Goal: Transaction & Acquisition: Book appointment/travel/reservation

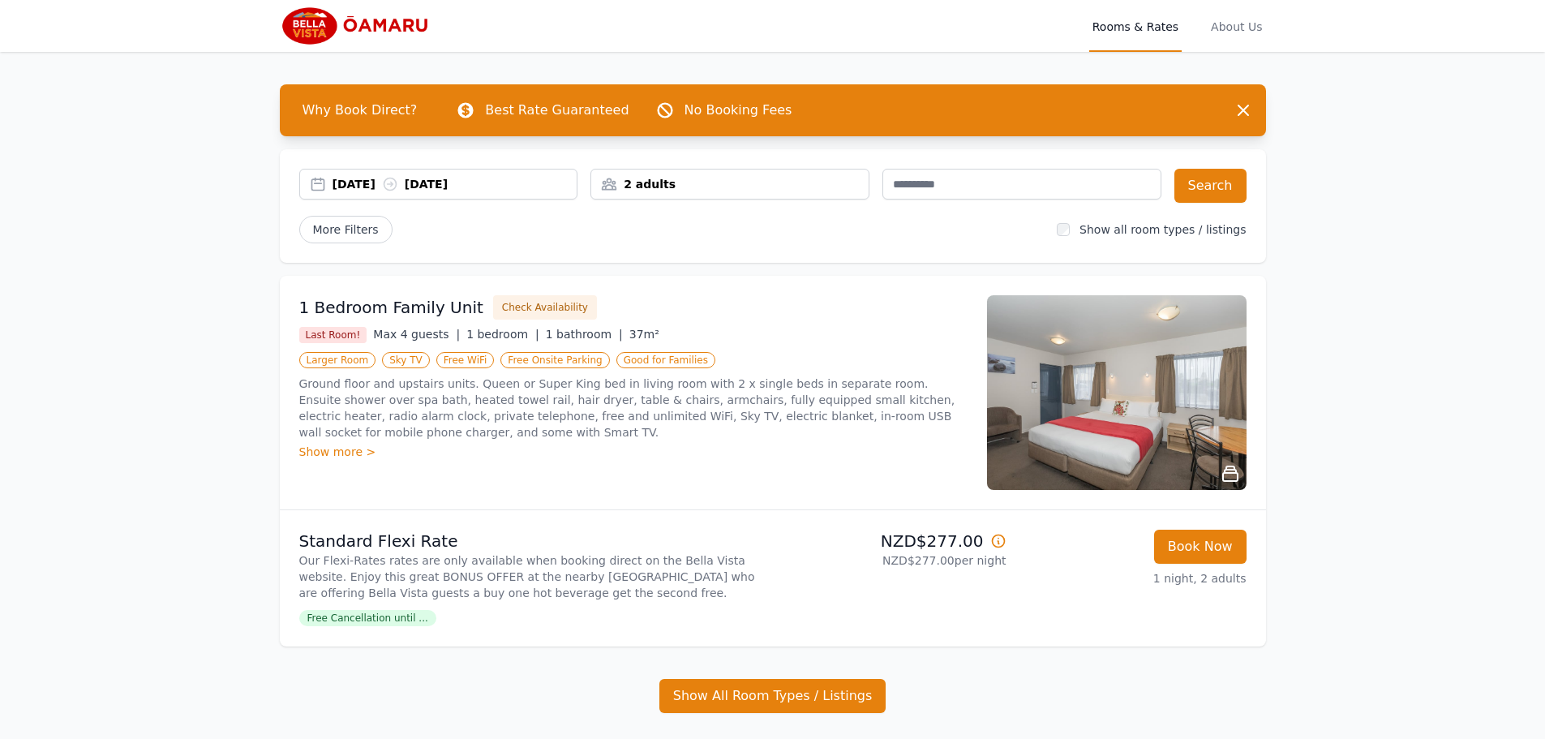
click at [801, 180] on div "2 adults" at bounding box center [729, 184] width 277 height 16
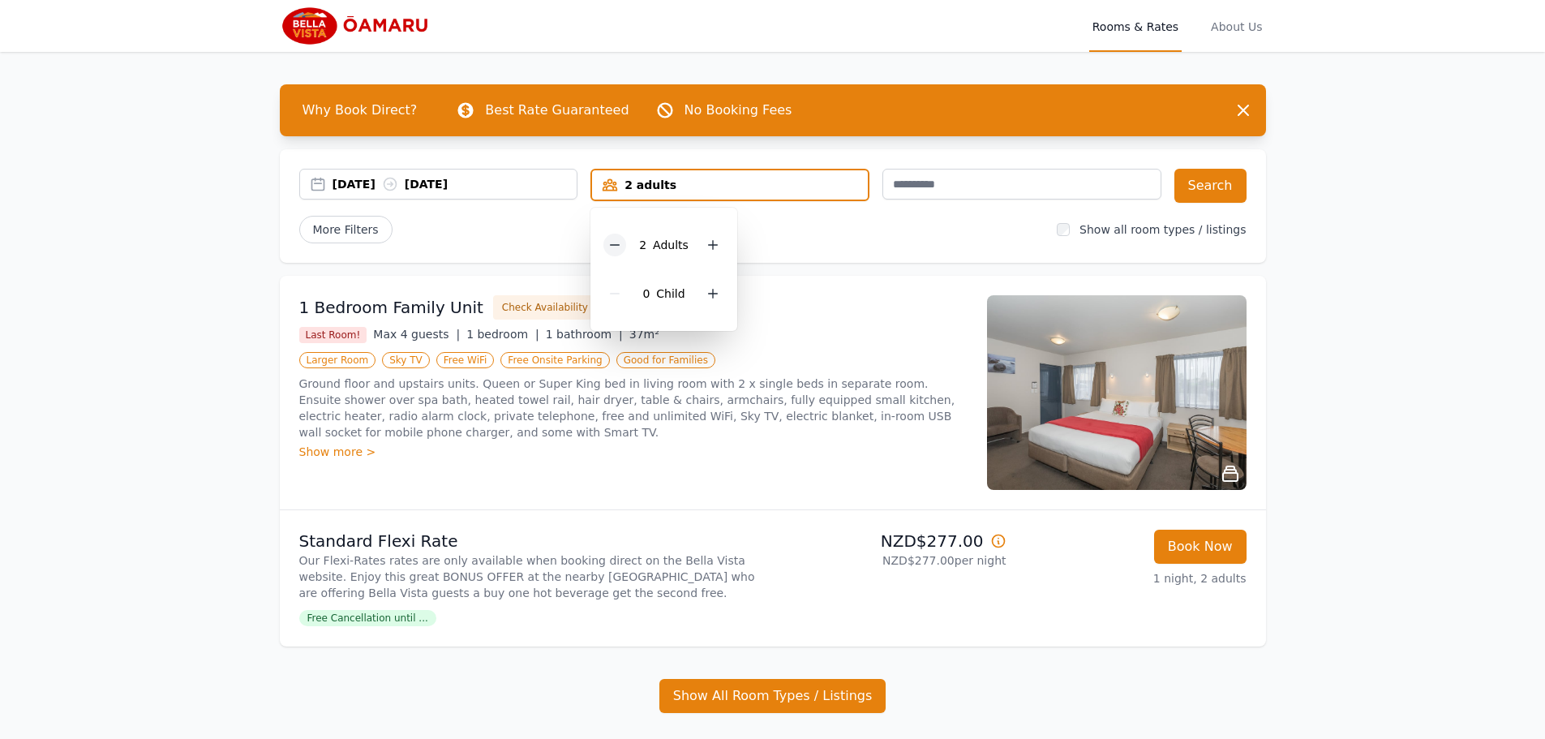
click at [613, 240] on icon at bounding box center [614, 244] width 13 height 13
click at [1202, 187] on button "Search" at bounding box center [1211, 186] width 72 height 34
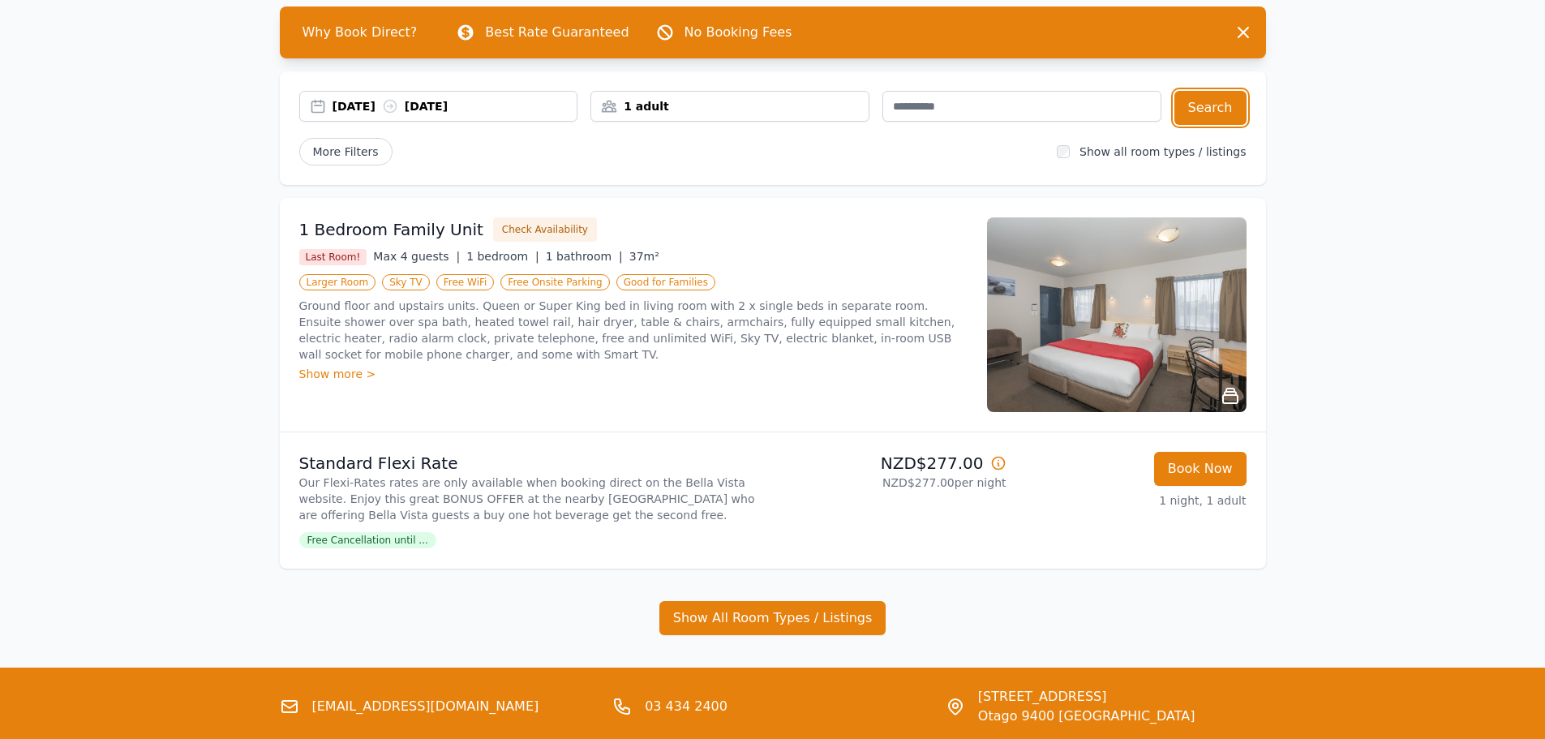
scroll to position [162, 0]
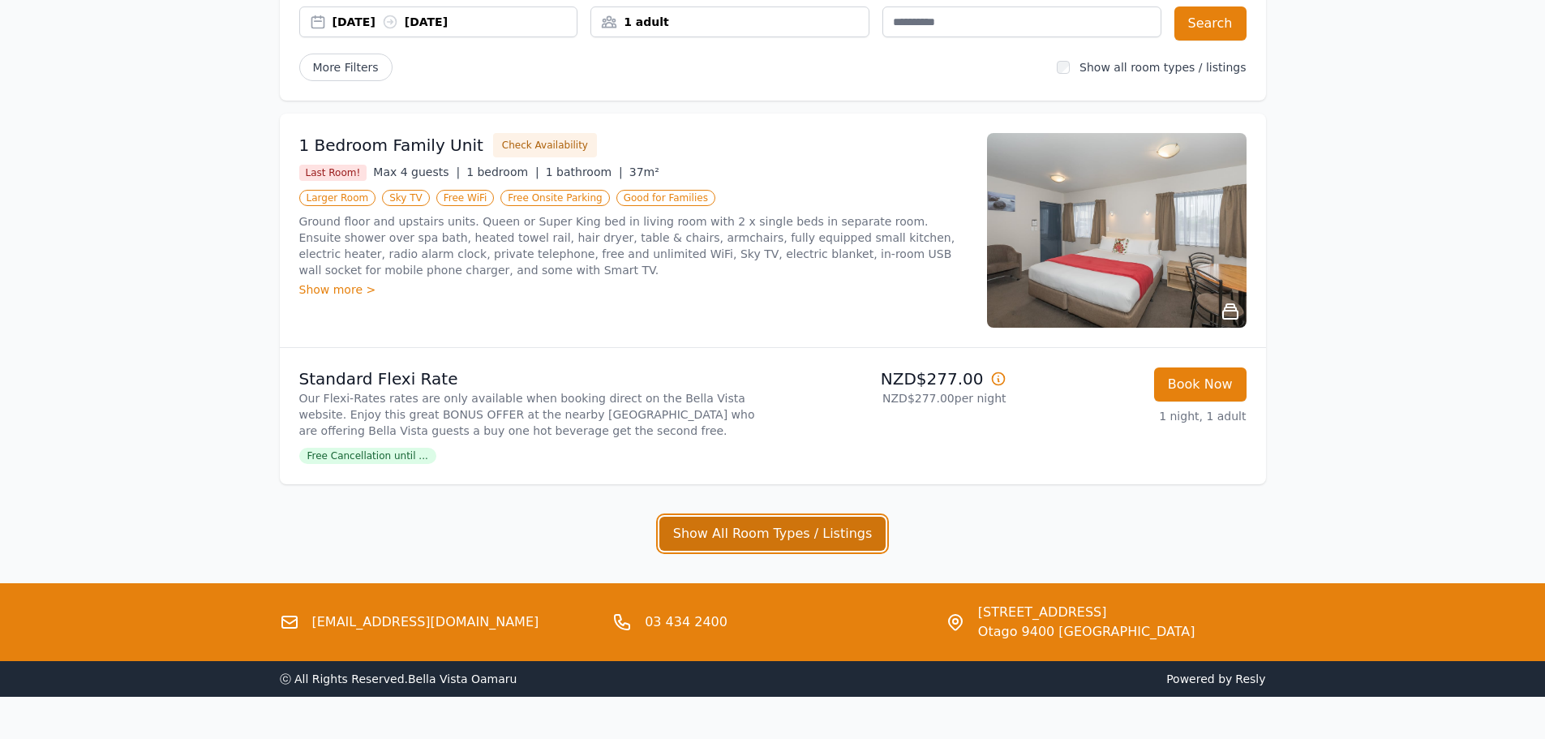
click at [749, 539] on button "Show All Room Types / Listings" at bounding box center [772, 534] width 227 height 34
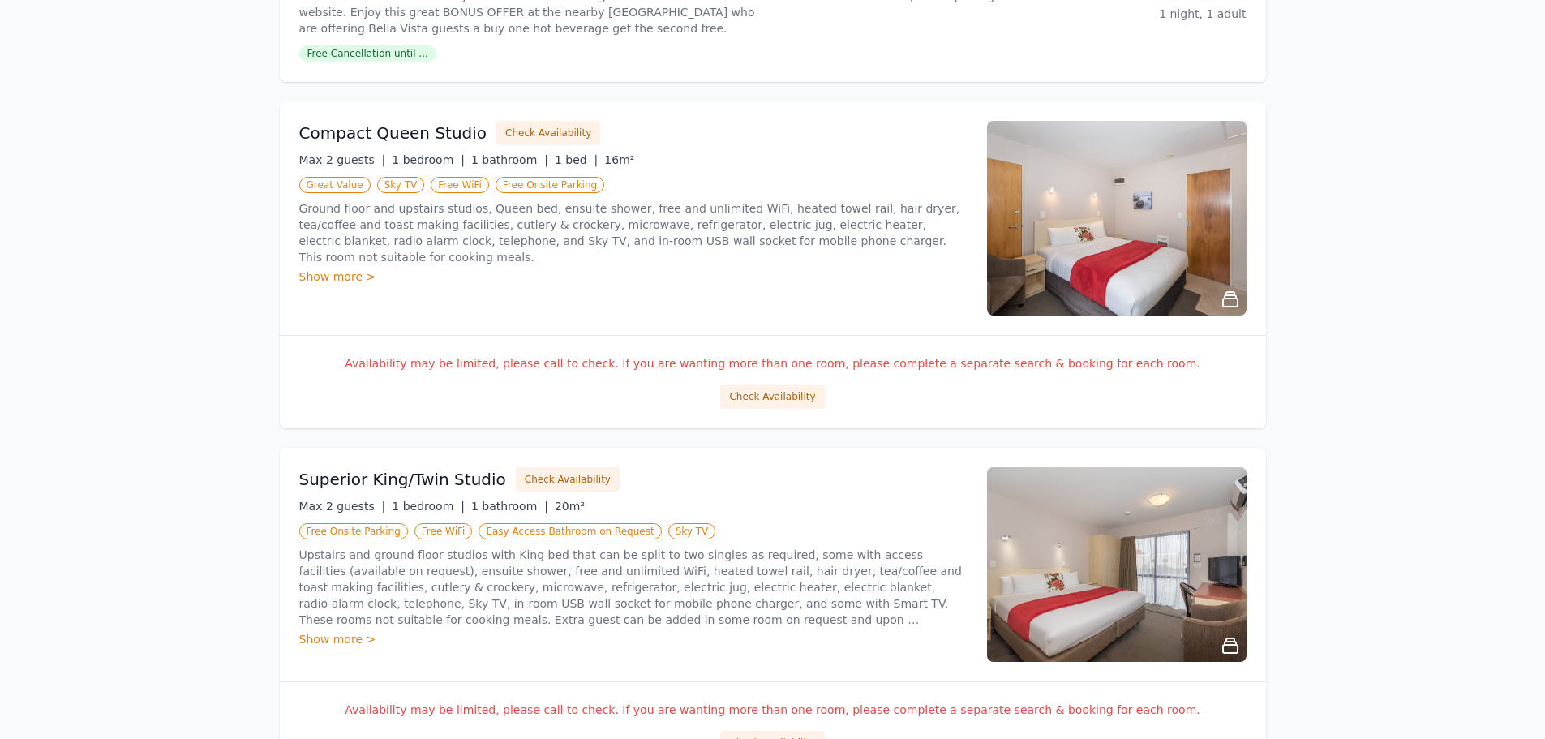
scroll to position [568, 0]
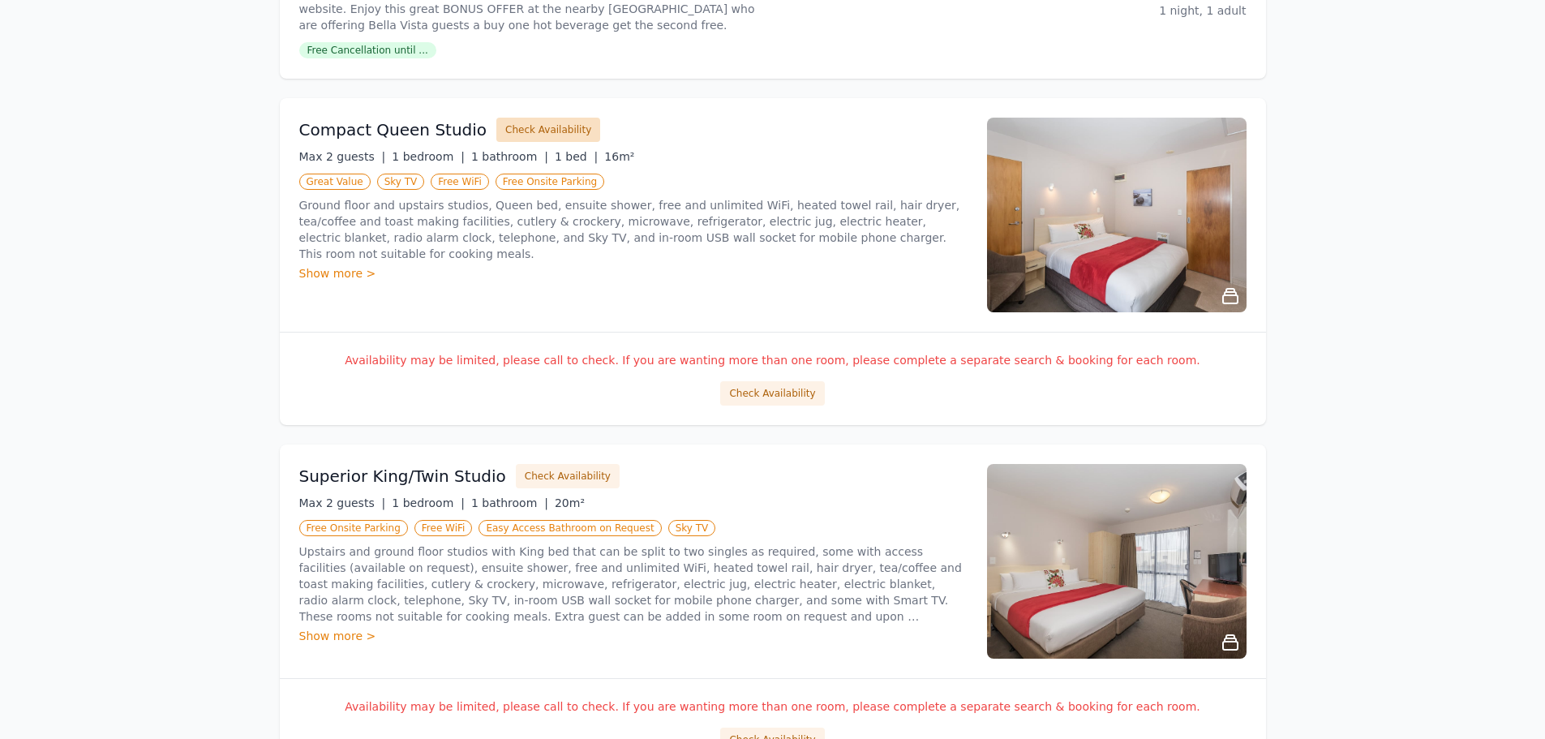
click at [520, 135] on button "Check Availability" at bounding box center [548, 130] width 104 height 24
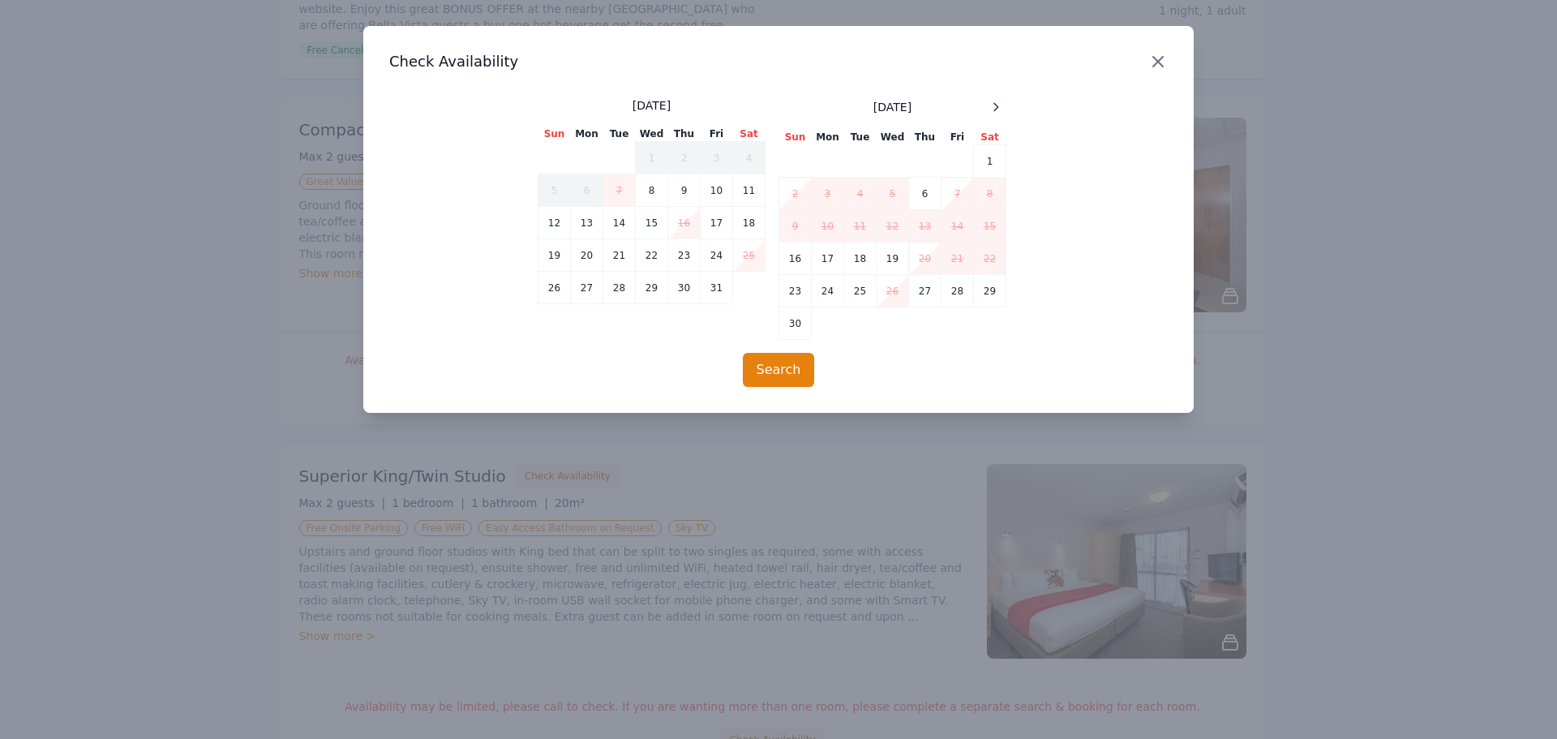
click at [1153, 60] on icon "button" at bounding box center [1158, 61] width 19 height 19
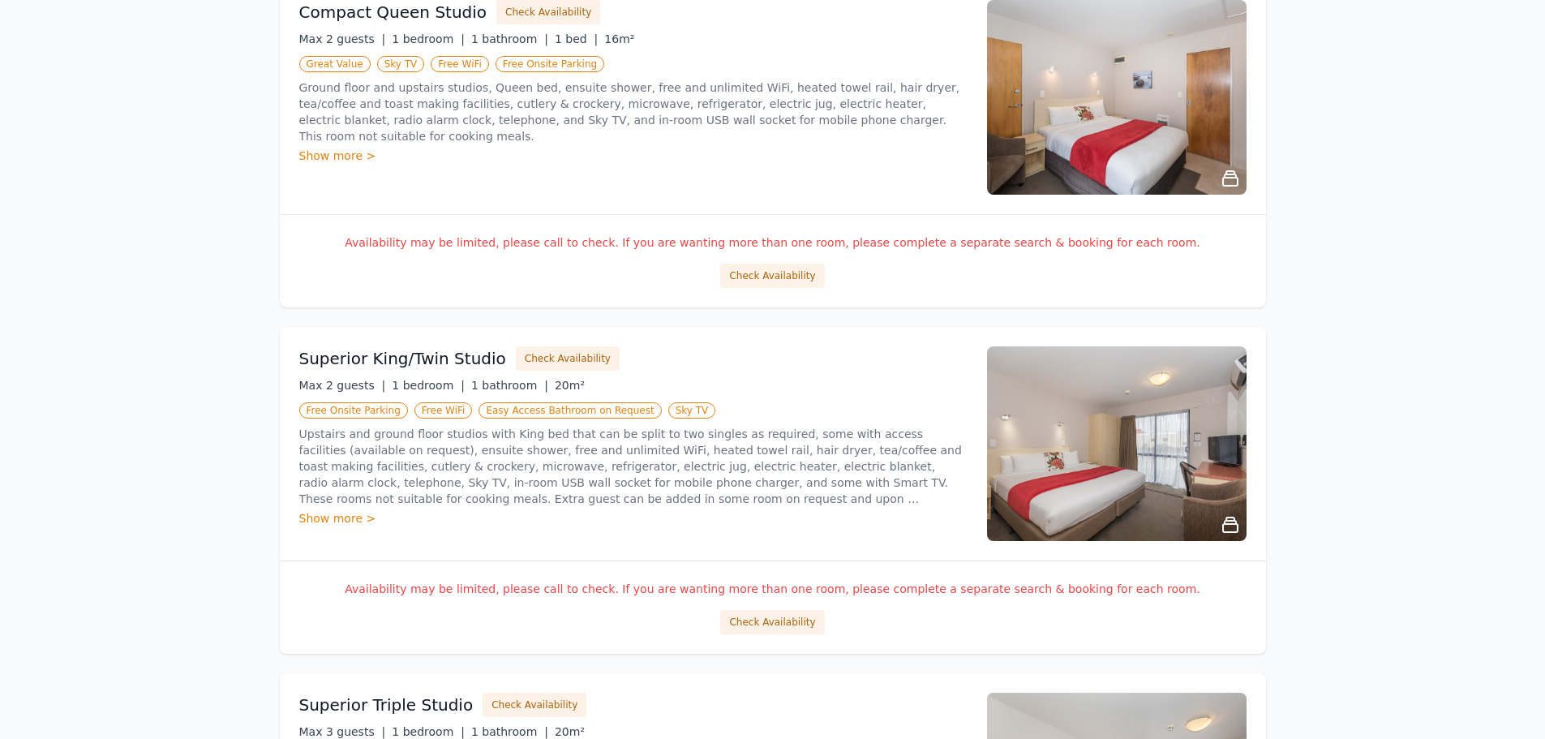
scroll to position [730, 0]
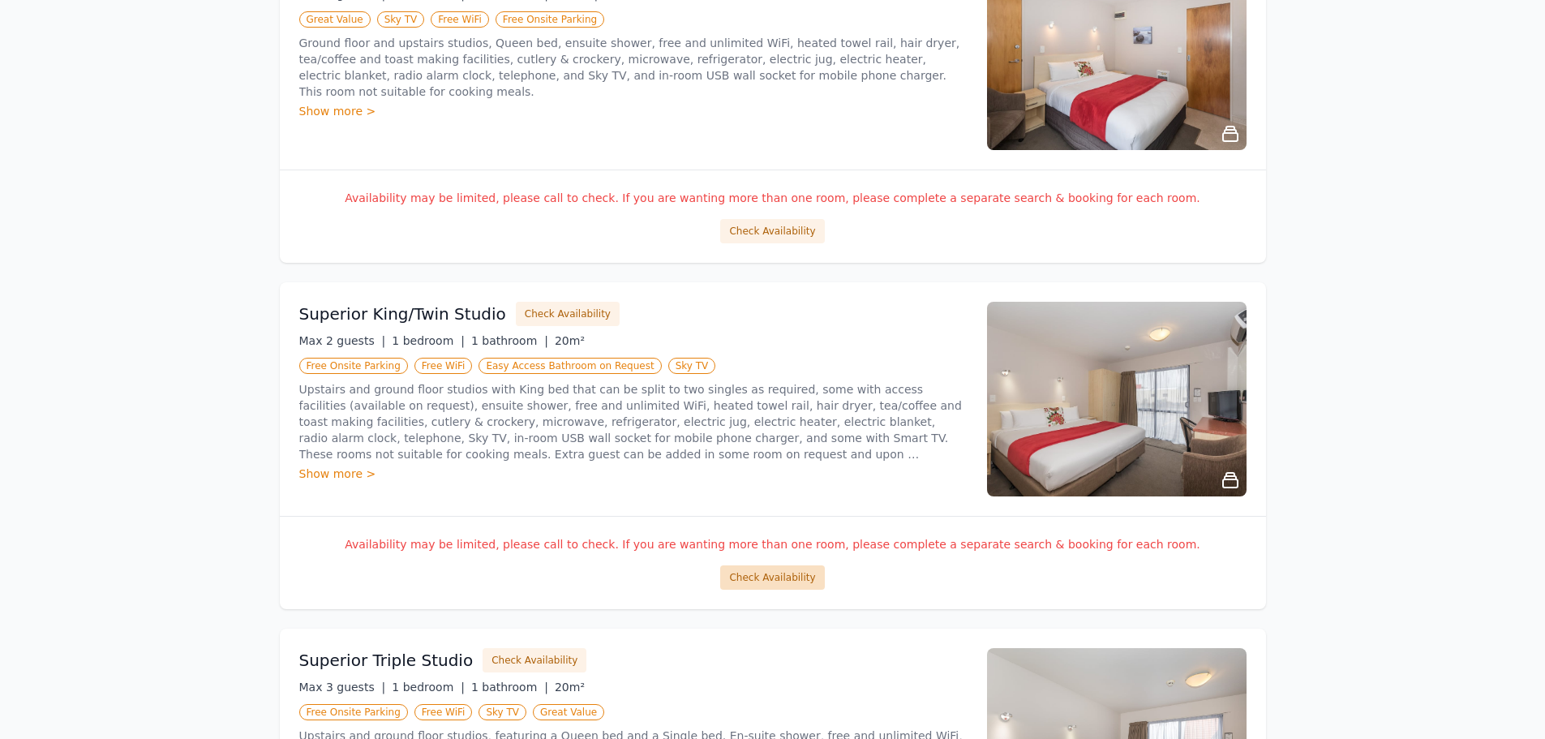
click at [810, 581] on button "Check Availability" at bounding box center [772, 577] width 104 height 24
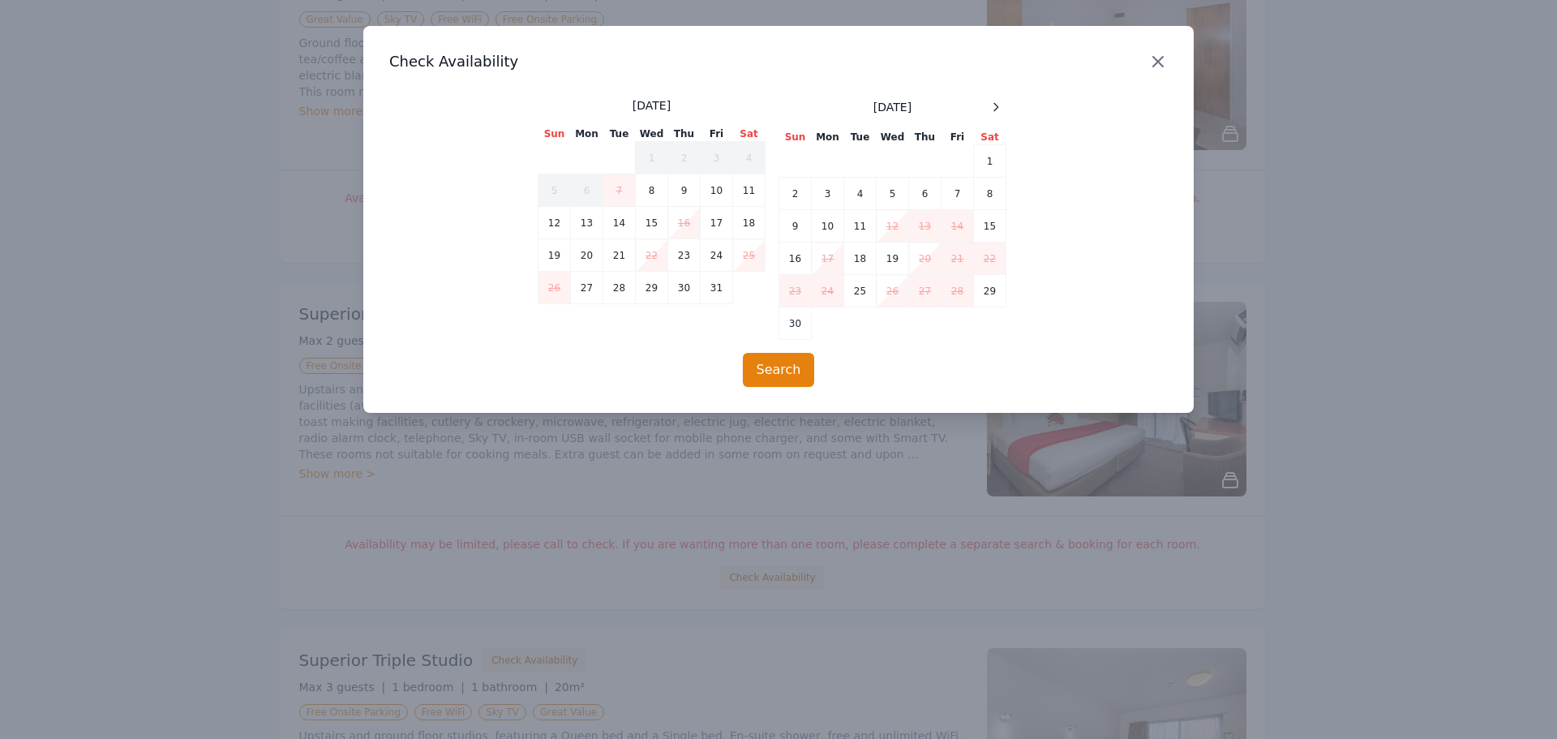
click at [1158, 56] on icon "button" at bounding box center [1158, 61] width 19 height 19
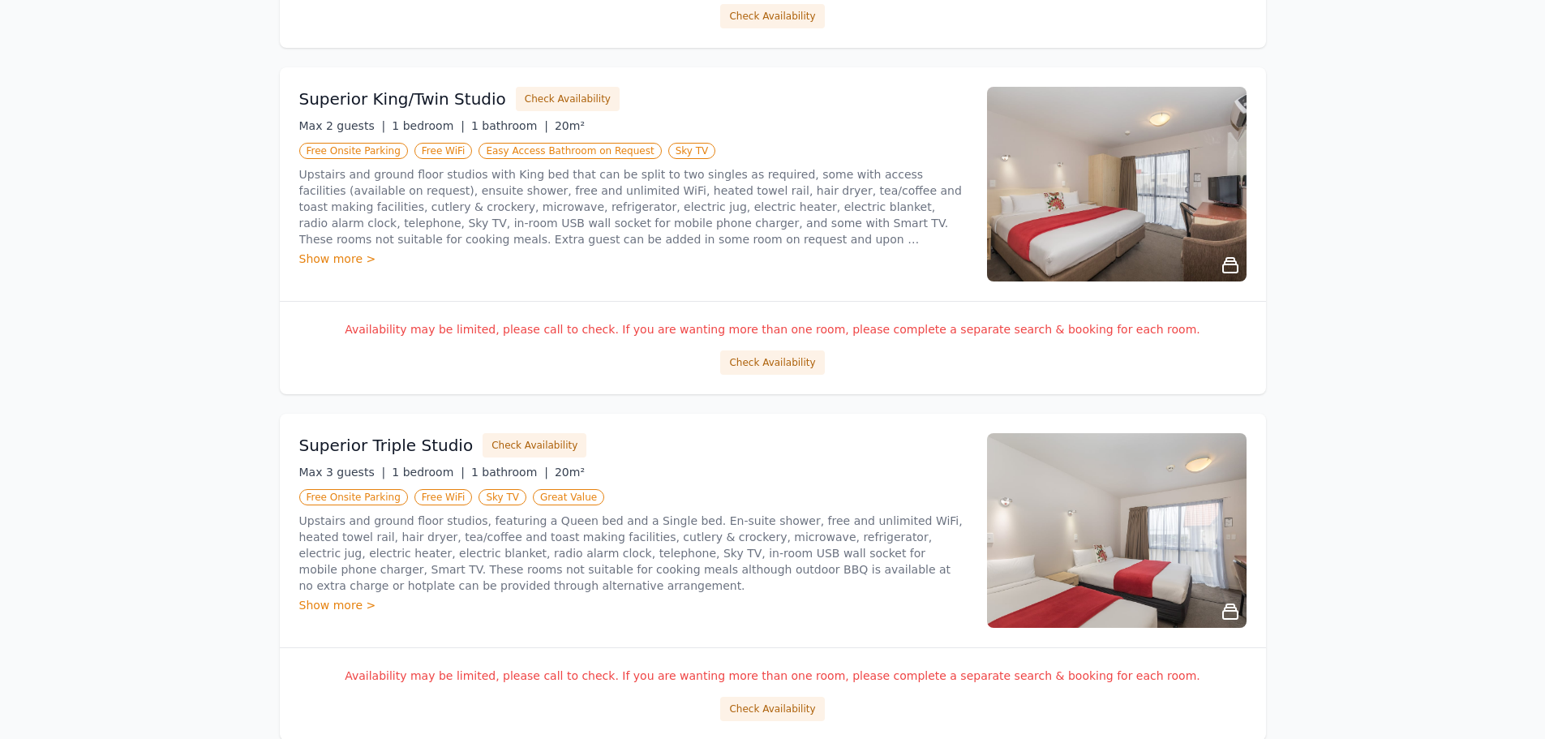
scroll to position [973, 0]
